Goal: Navigation & Orientation: Find specific page/section

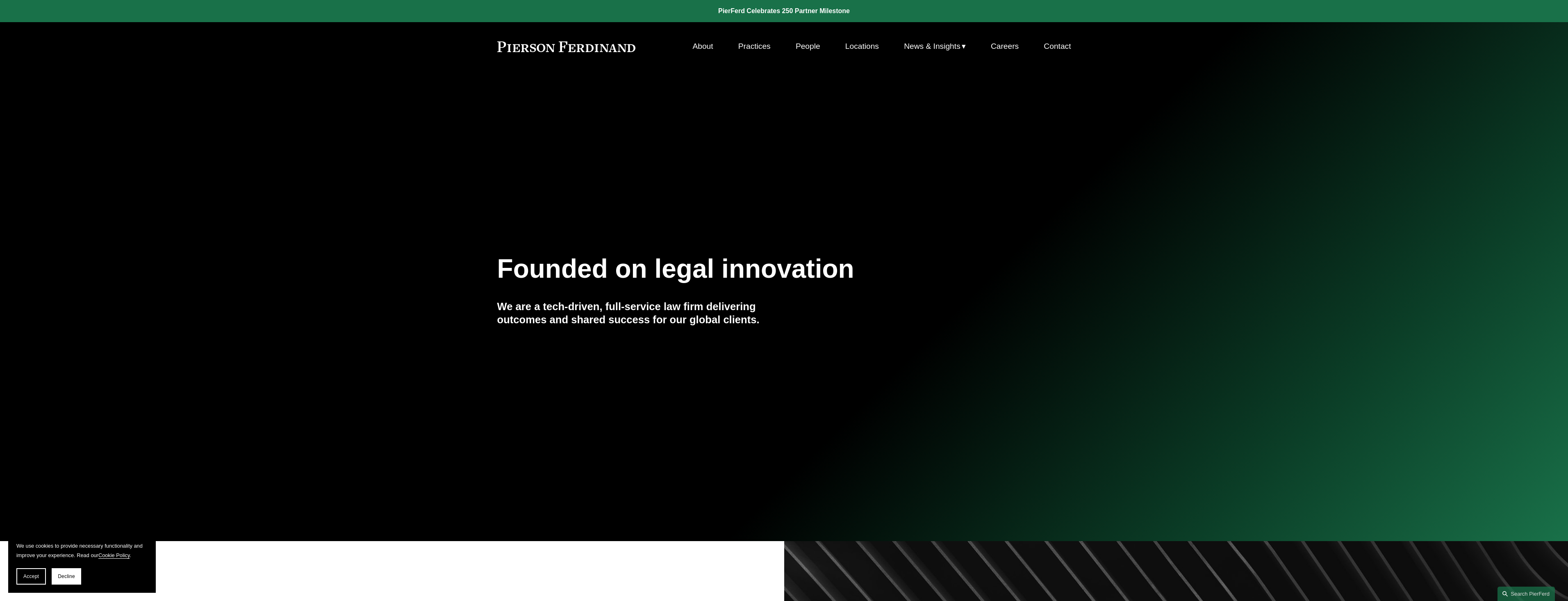
click at [697, 47] on link "About" at bounding box center [703, 46] width 20 height 16
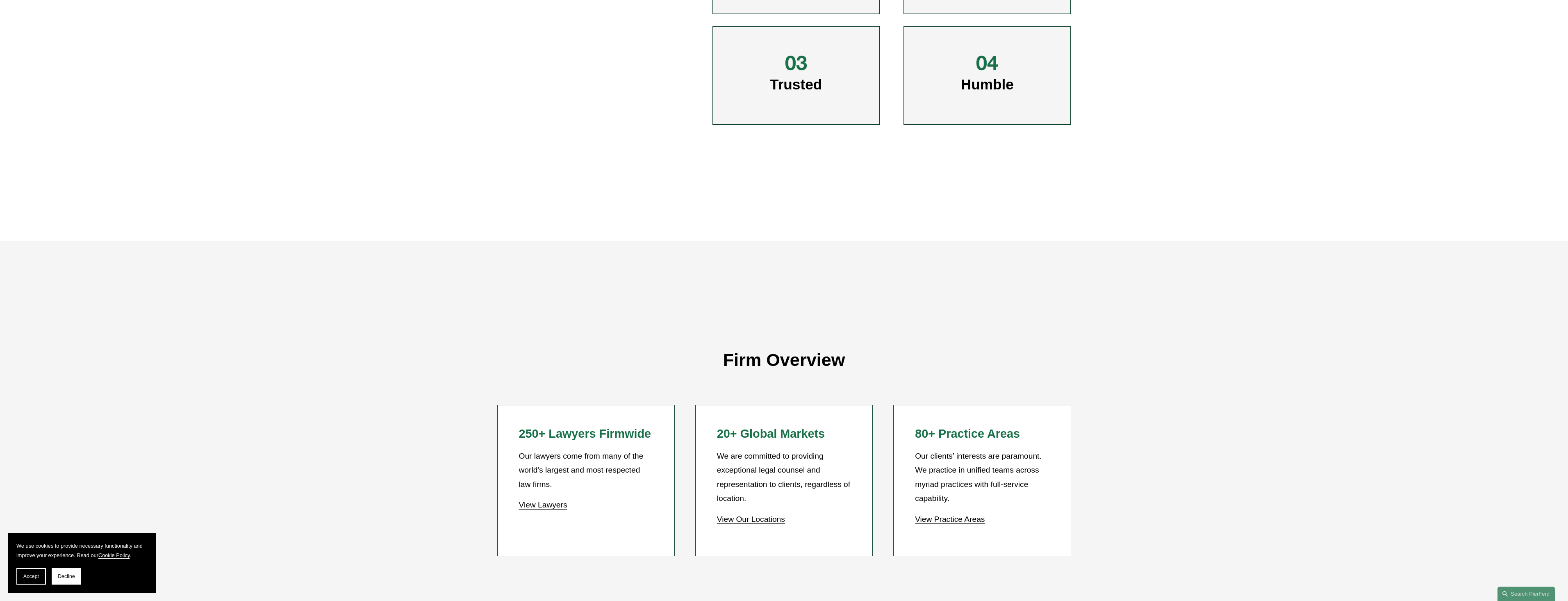
scroll to position [656, 0]
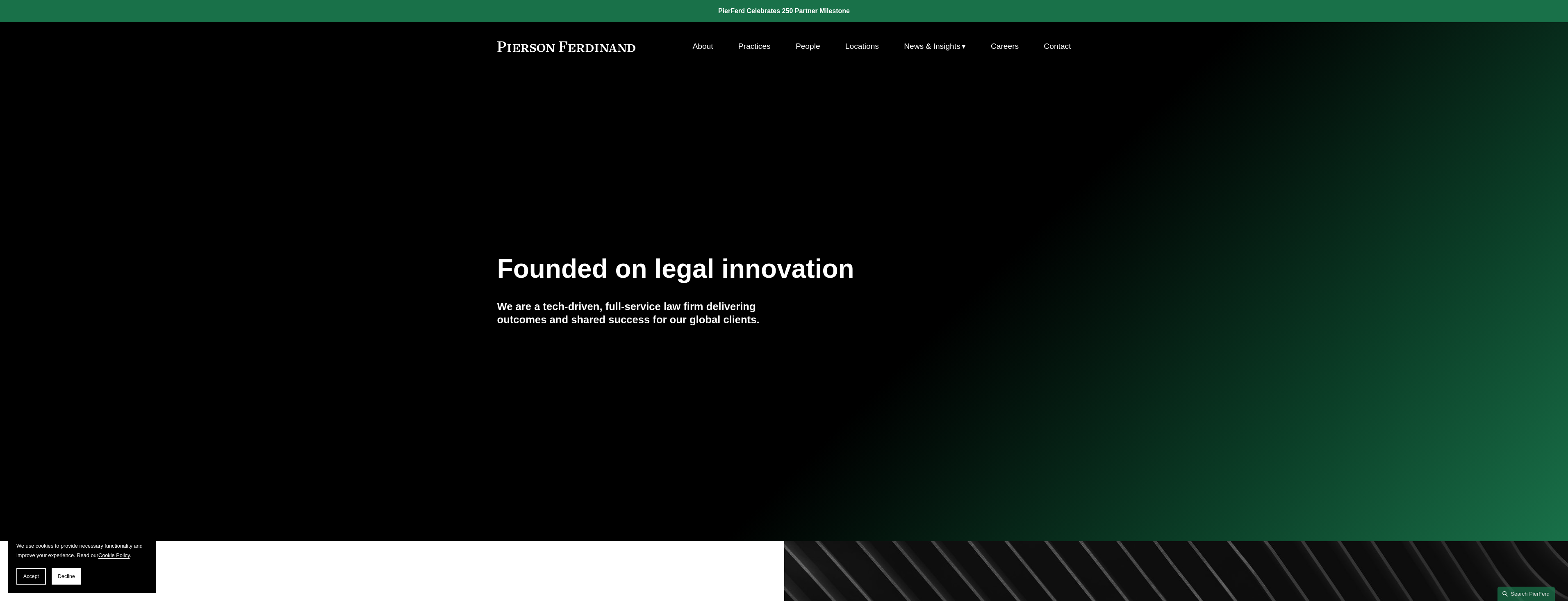
click at [854, 45] on link "Locations" at bounding box center [862, 46] width 34 height 16
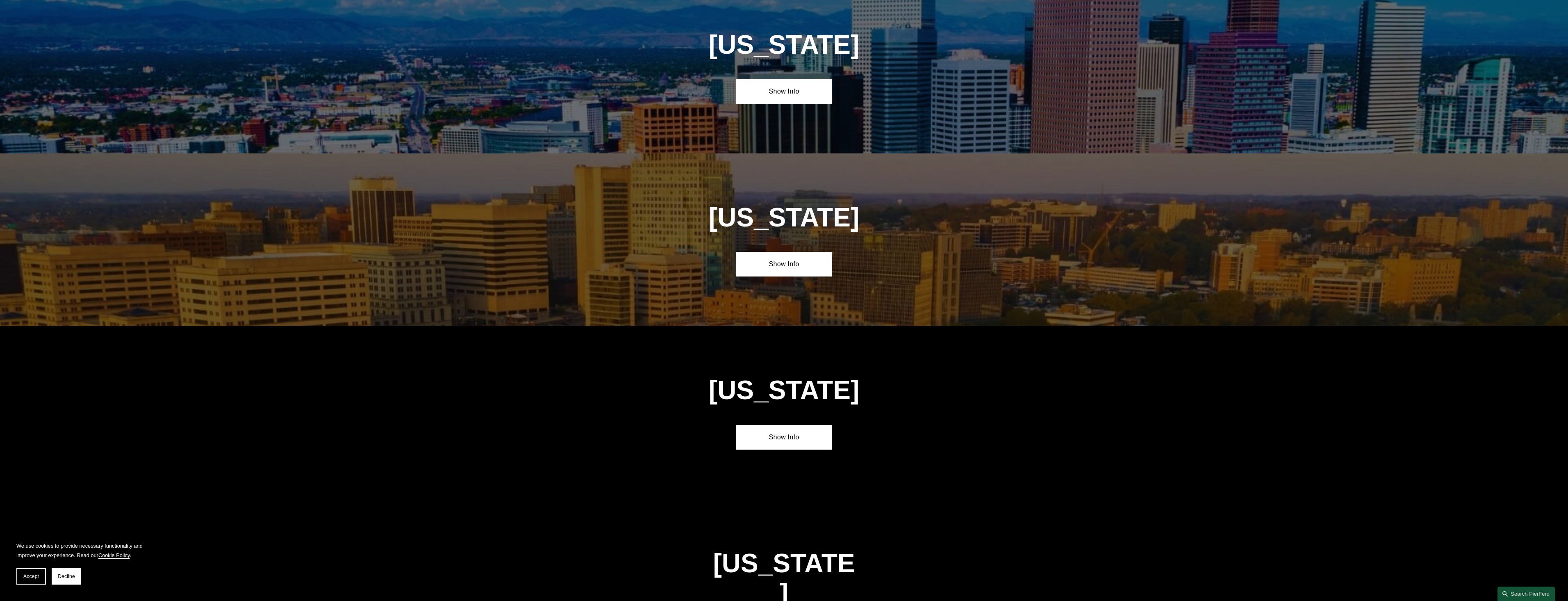
scroll to position [1066, 0]
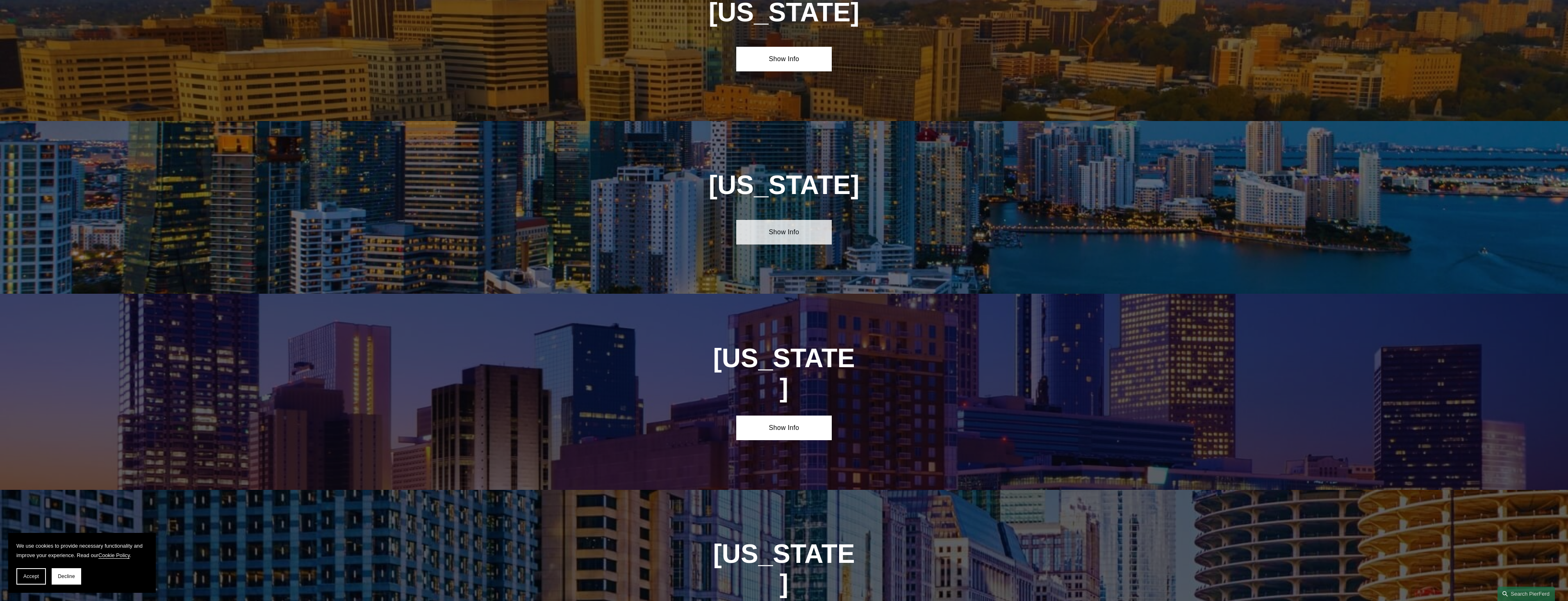
click at [784, 226] on link "Show Info" at bounding box center [784, 231] width 95 height 25
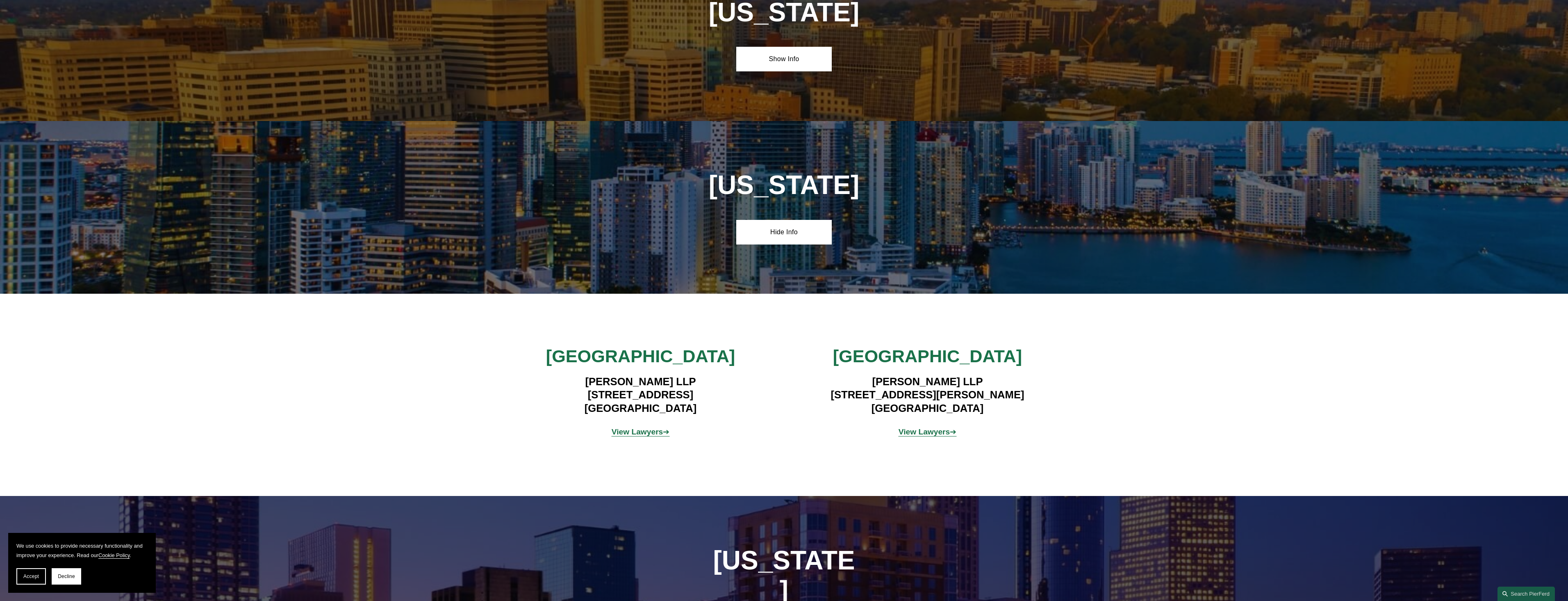
click at [919, 430] on strong "View Lawyers" at bounding box center [924, 431] width 51 height 8
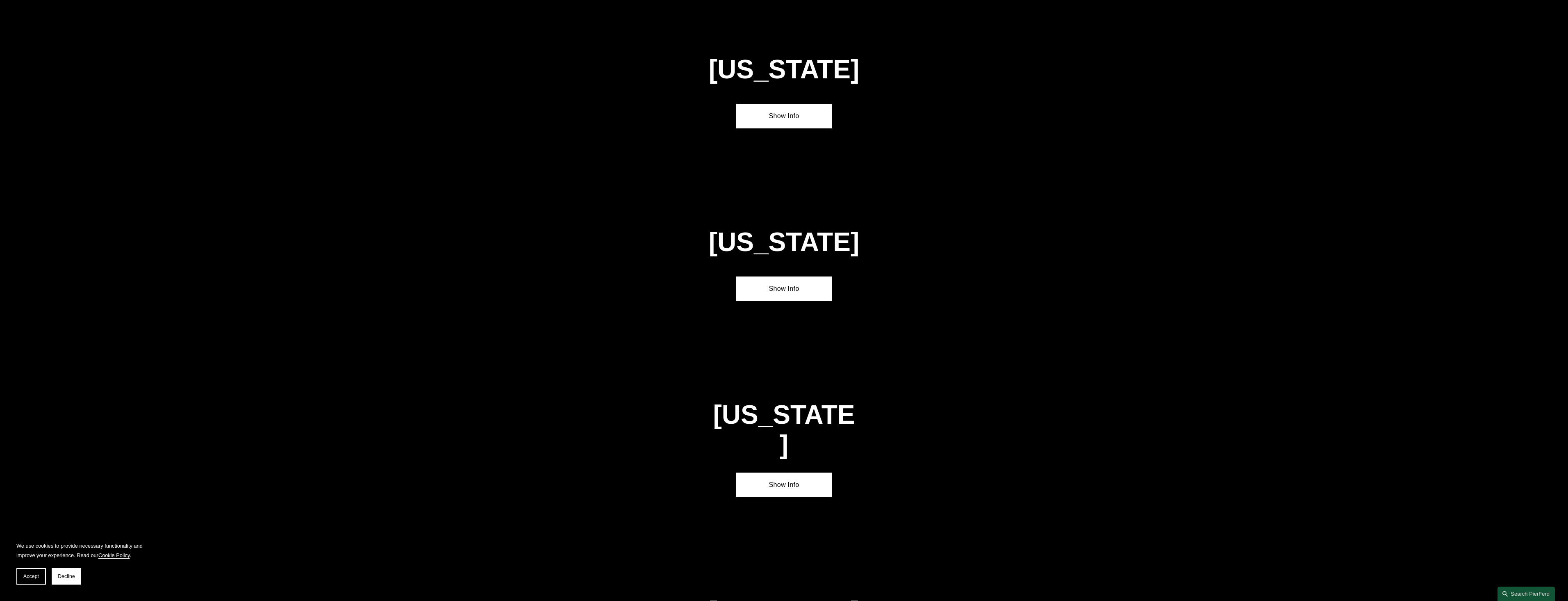
scroll to position [2624, 0]
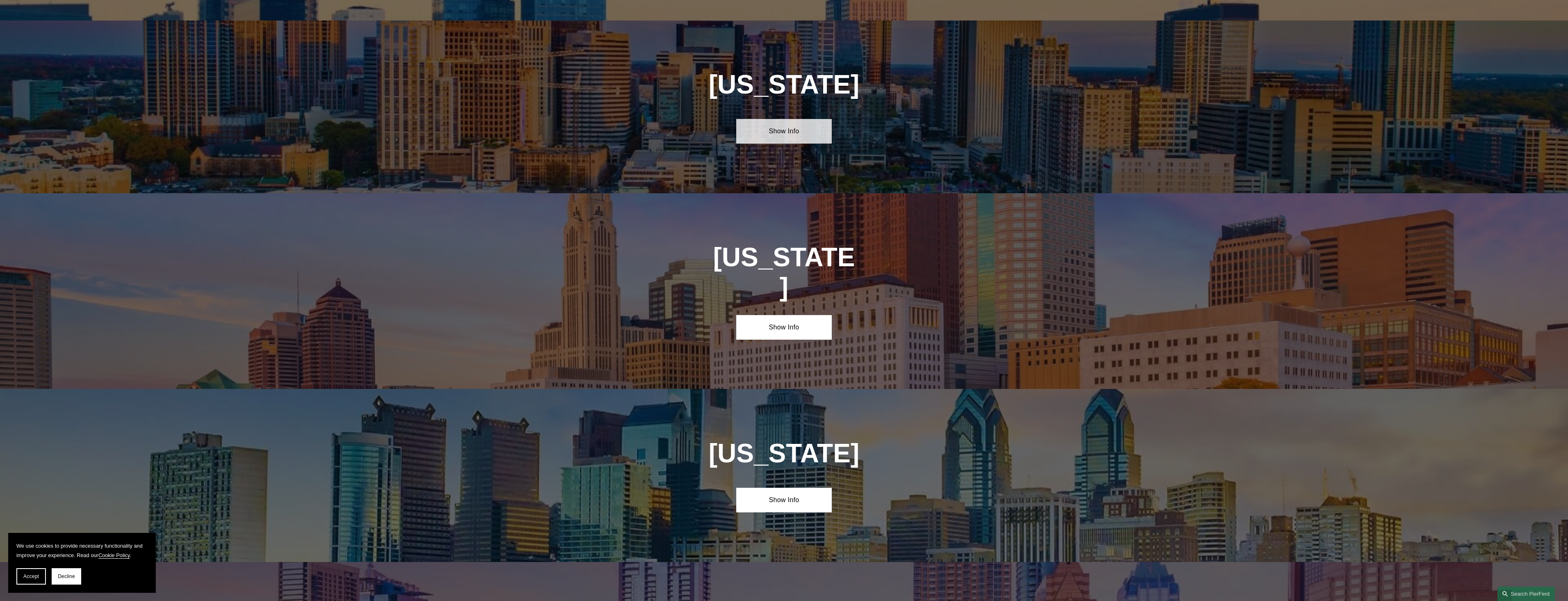
click at [776, 119] on link "Show Info" at bounding box center [784, 131] width 95 height 25
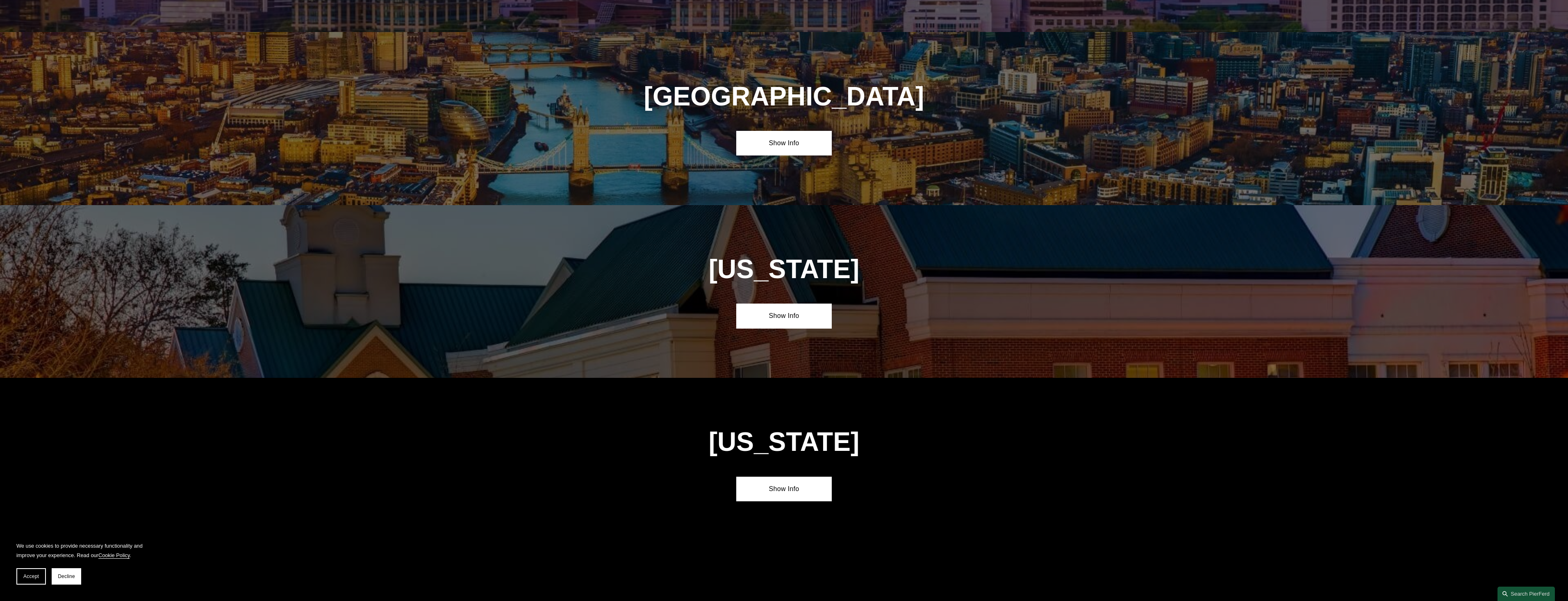
scroll to position [3617, 0]
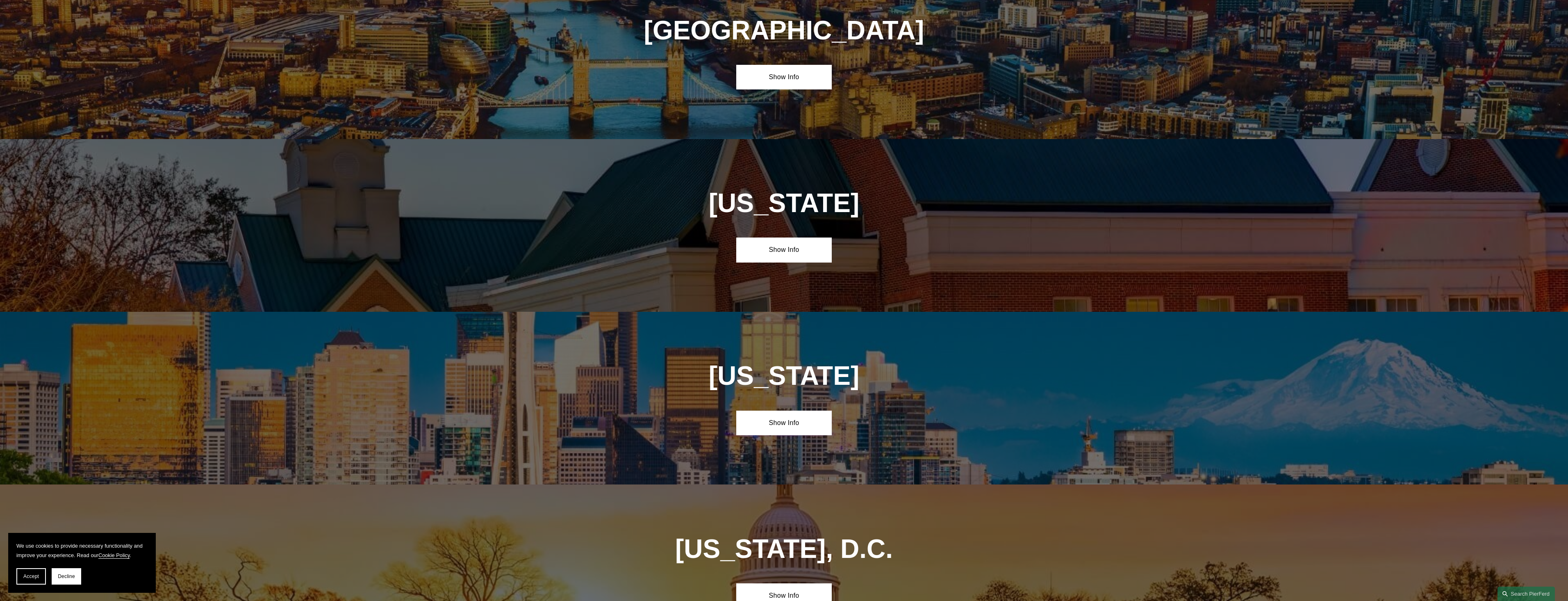
click at [269, 139] on div "Virginia Show Info" at bounding box center [784, 225] width 1568 height 173
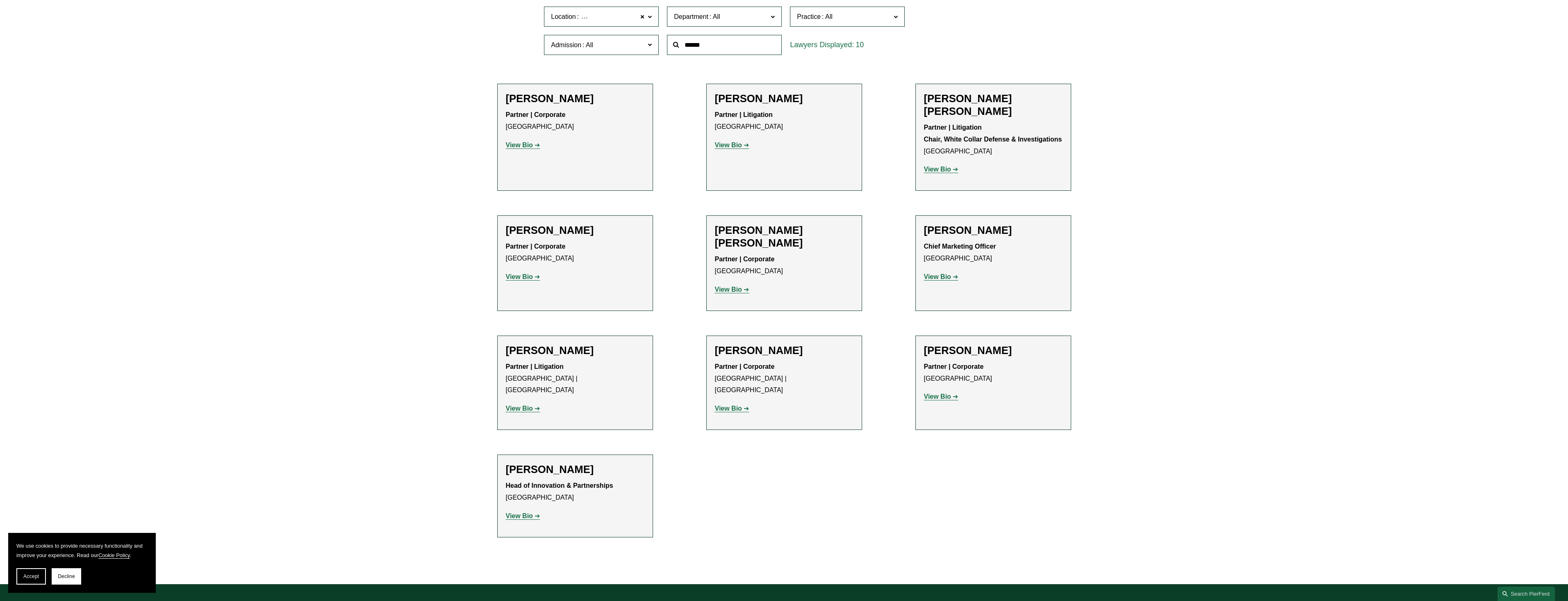
scroll to position [328, 0]
